Goal: Check status: Check status

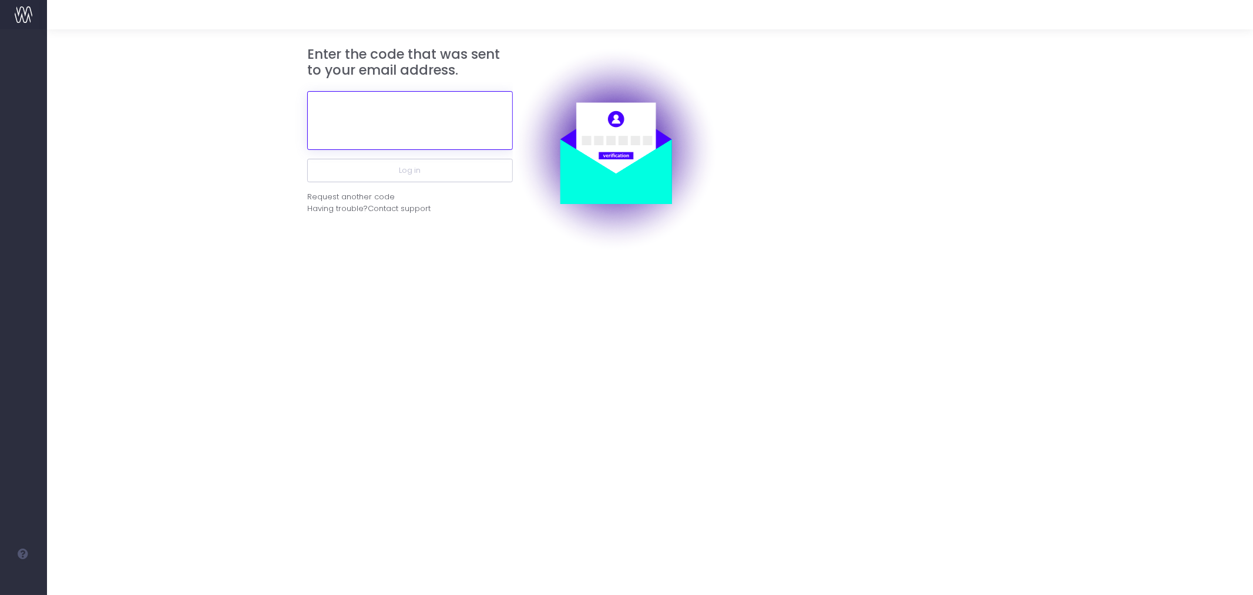
click at [395, 129] on input "text" at bounding box center [410, 120] width 206 height 59
paste input "503422"
type input "503422"
click at [307, 159] on button "Log in" at bounding box center [410, 171] width 206 height 24
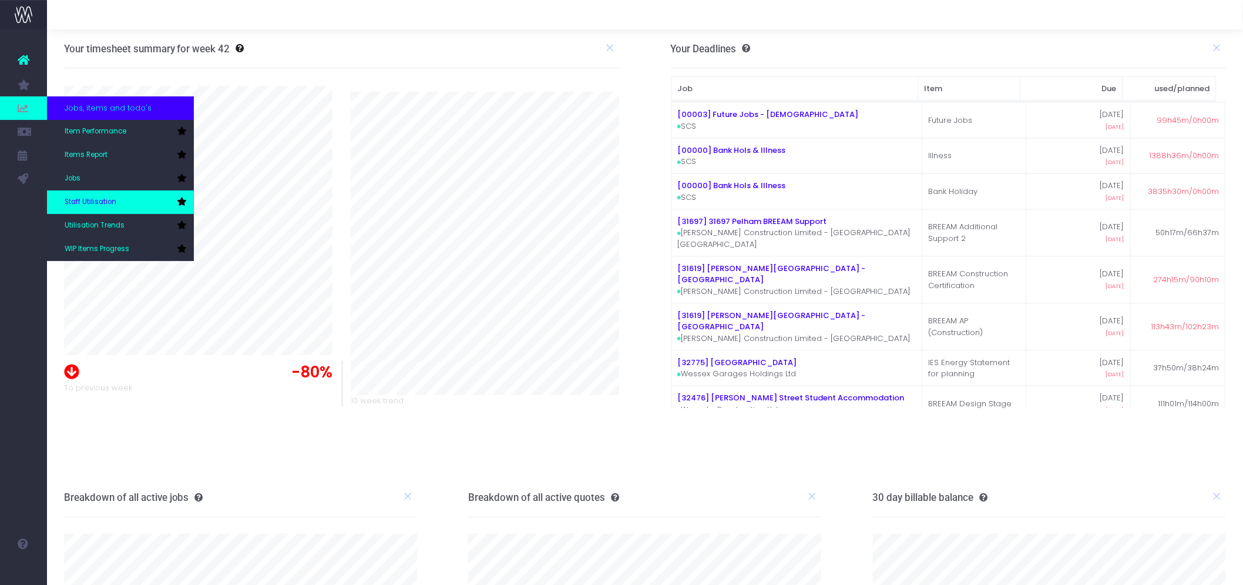
click at [115, 195] on link "Staff Utilisation" at bounding box center [120, 202] width 147 height 24
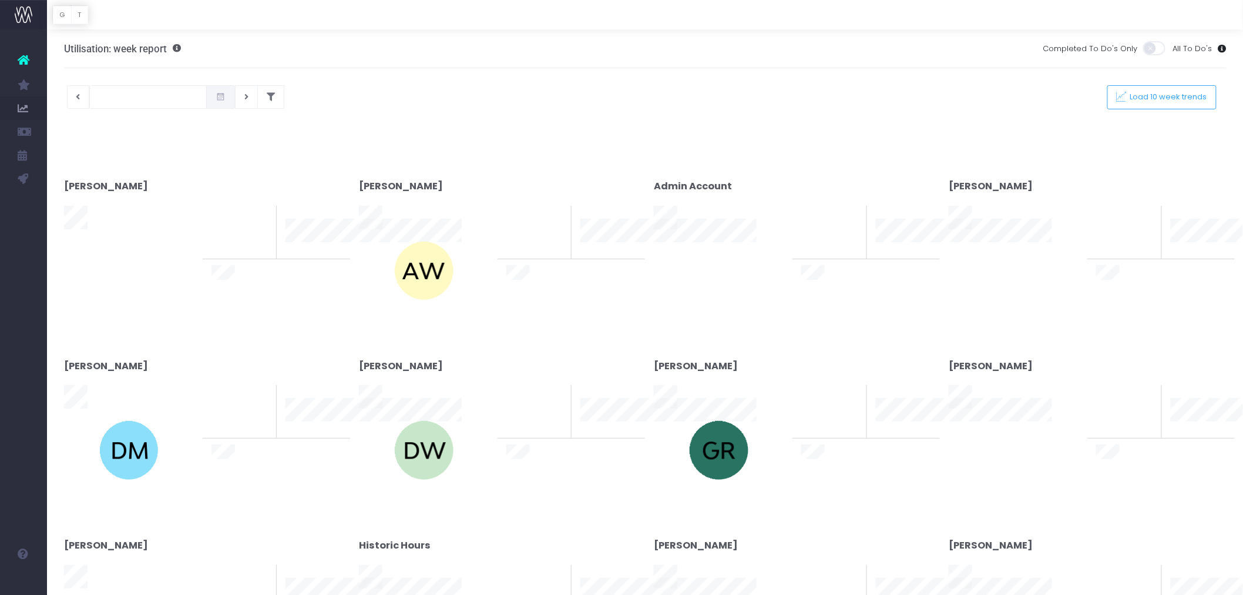
type input "13-10-2025"
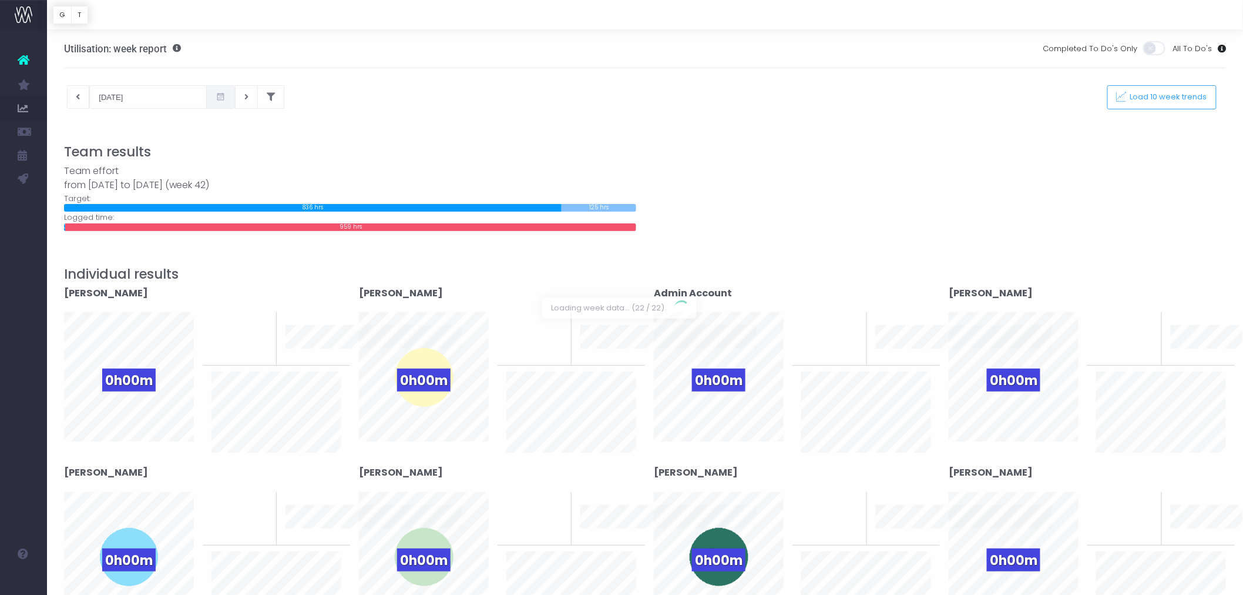
click at [273, 99] on div at bounding box center [621, 297] width 1243 height 595
click at [271, 99] on button at bounding box center [270, 97] width 27 height 24
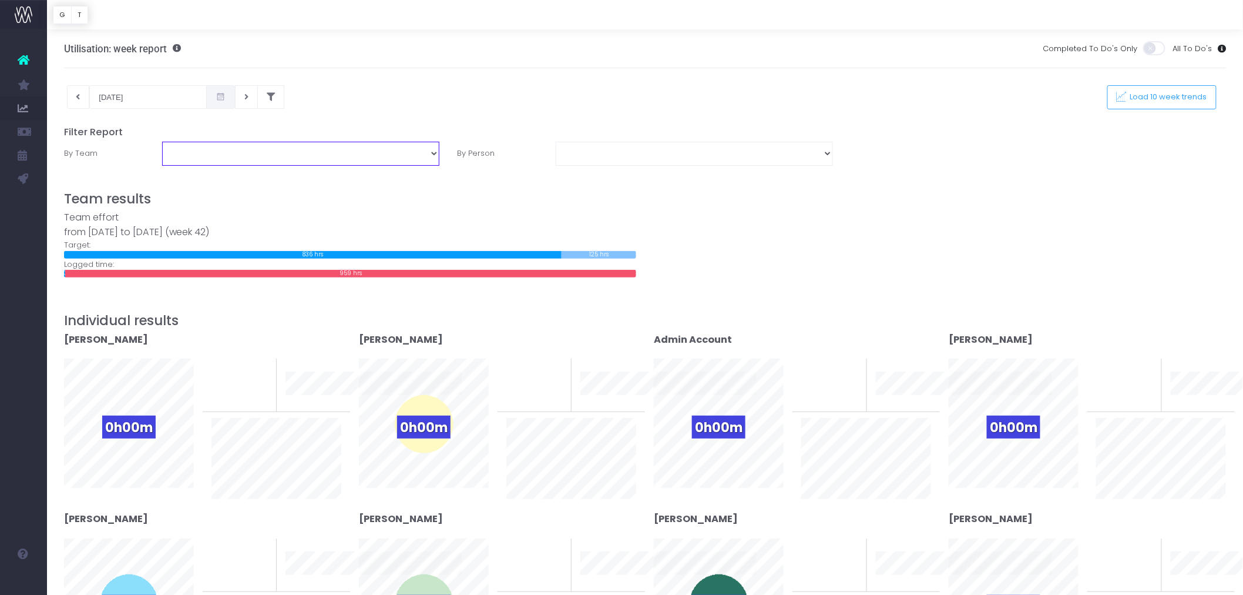
click at [435, 156] on select "Assessment Energy Management SCS Zero Carbon" at bounding box center [300, 154] width 277 height 24
select select "Energy"
click at [162, 142] on select "Assessment Energy Management SCS Zero Carbon" at bounding box center [300, 154] width 277 height 24
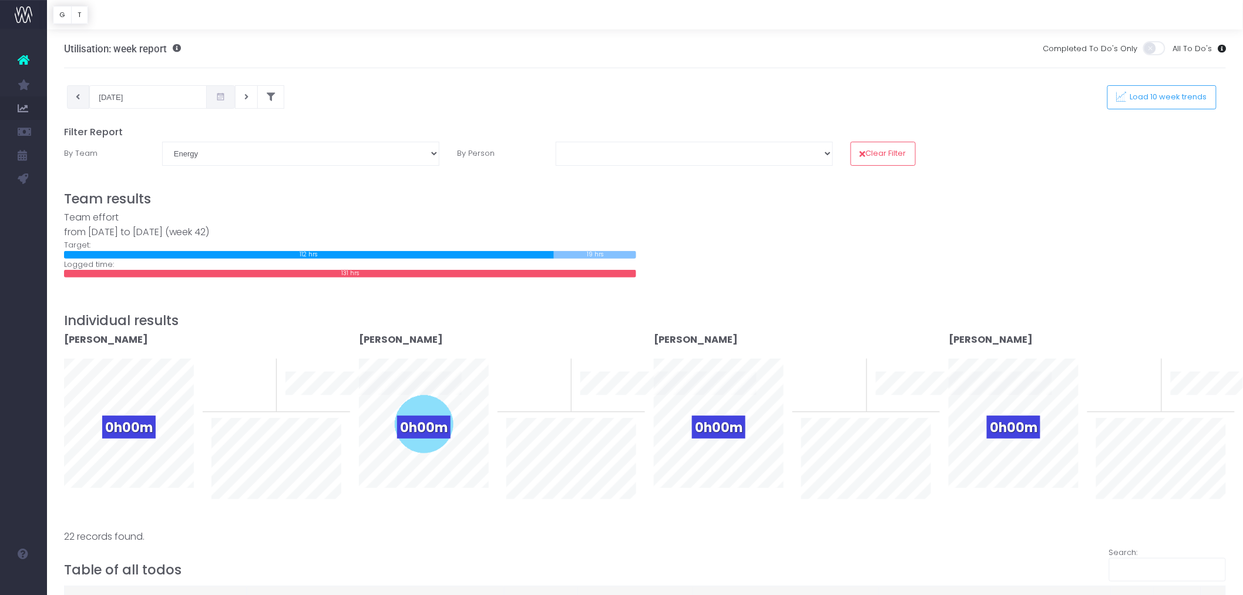
click at [77, 97] on icon at bounding box center [78, 97] width 4 height 0
type input "06-10-2025"
